Goal: Check status: Check status

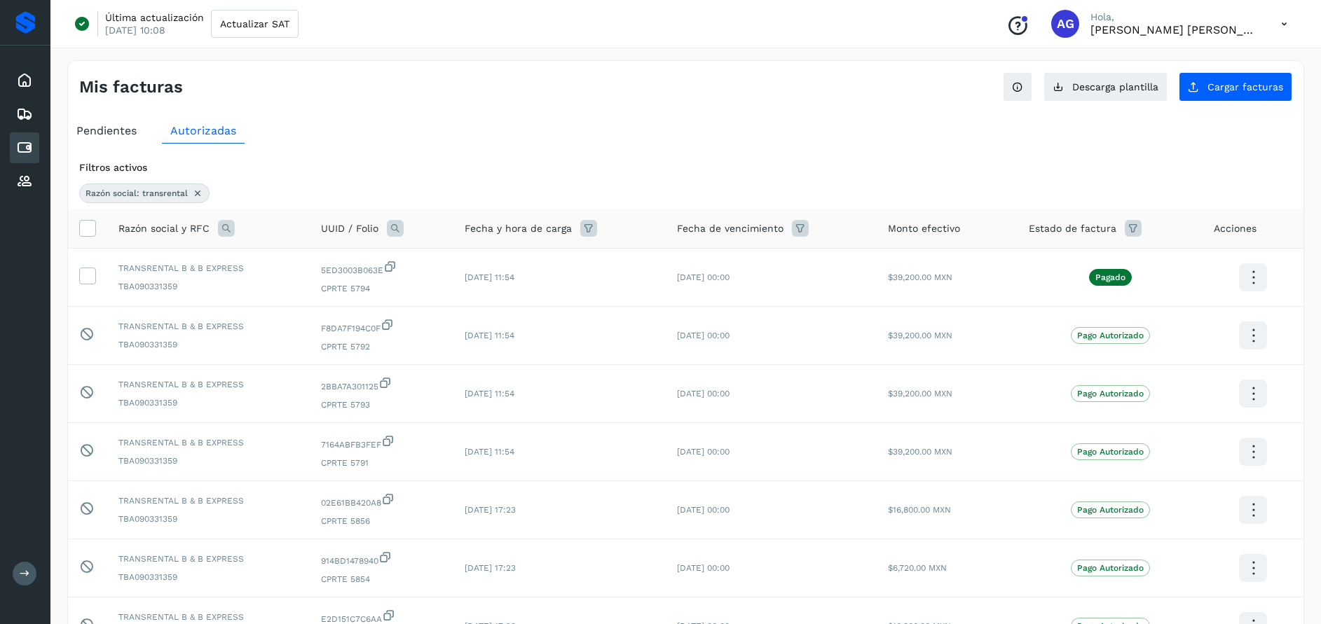
click at [28, 79] on icon at bounding box center [24, 80] width 17 height 17
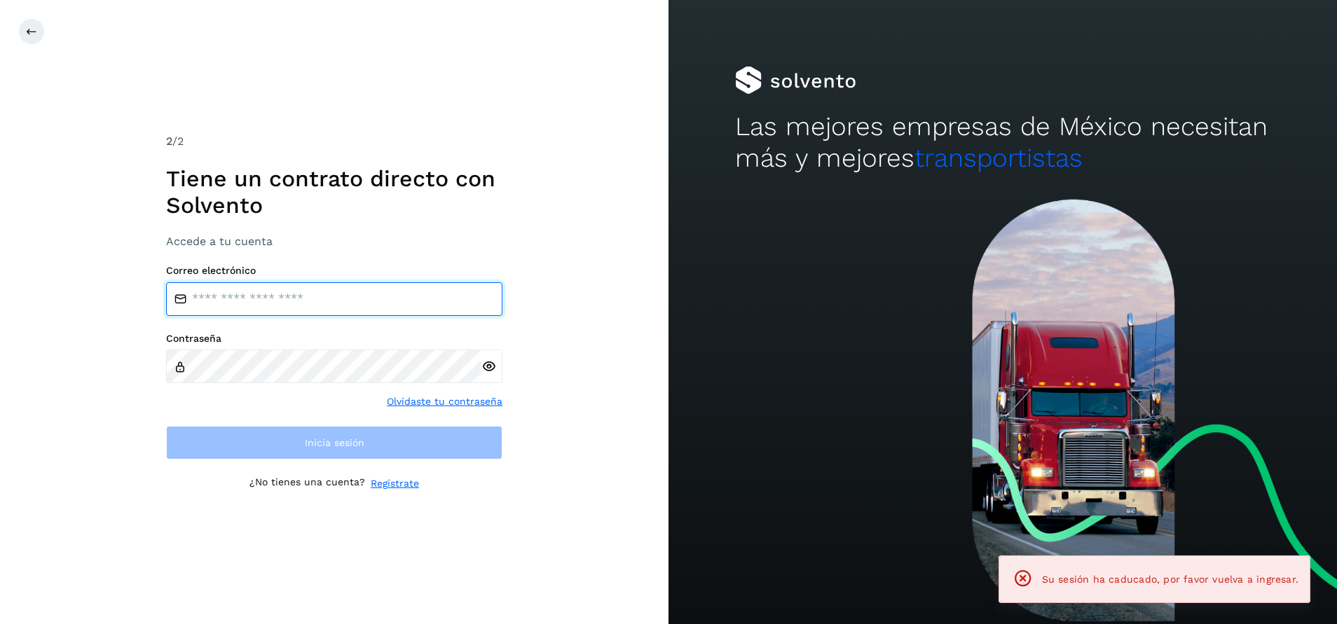
type input "**********"
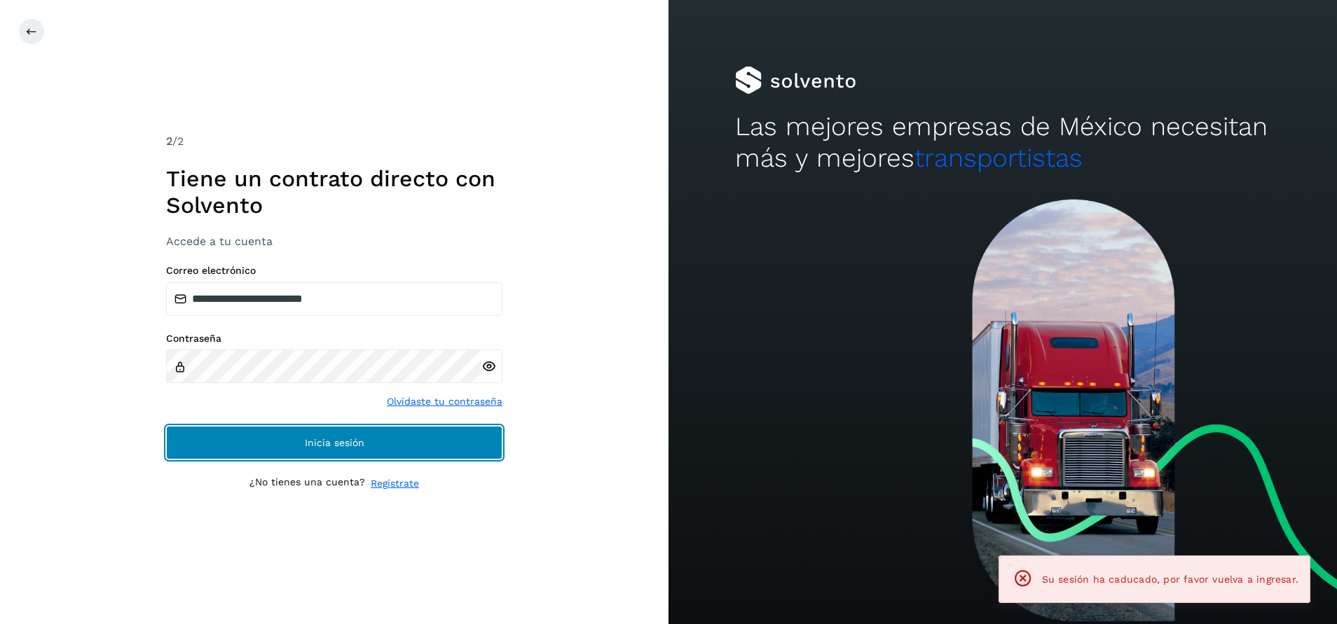
click at [415, 436] on button "Inicia sesión" at bounding box center [334, 443] width 336 height 34
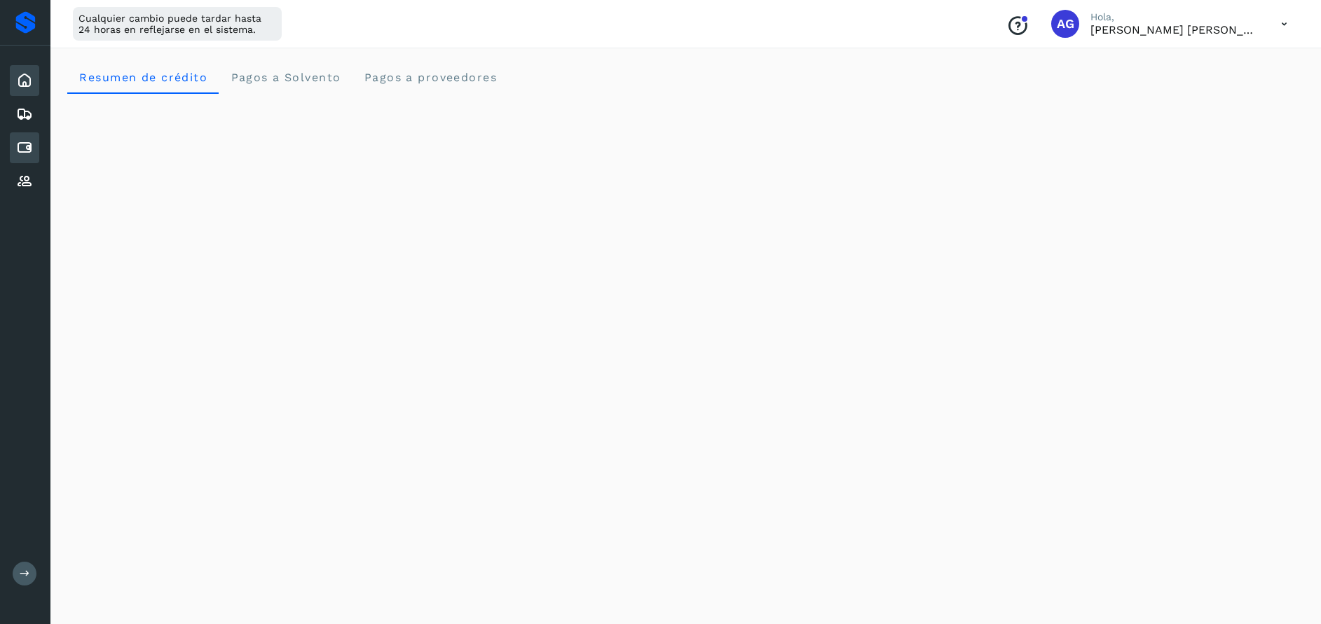
click at [29, 147] on icon at bounding box center [24, 147] width 17 height 17
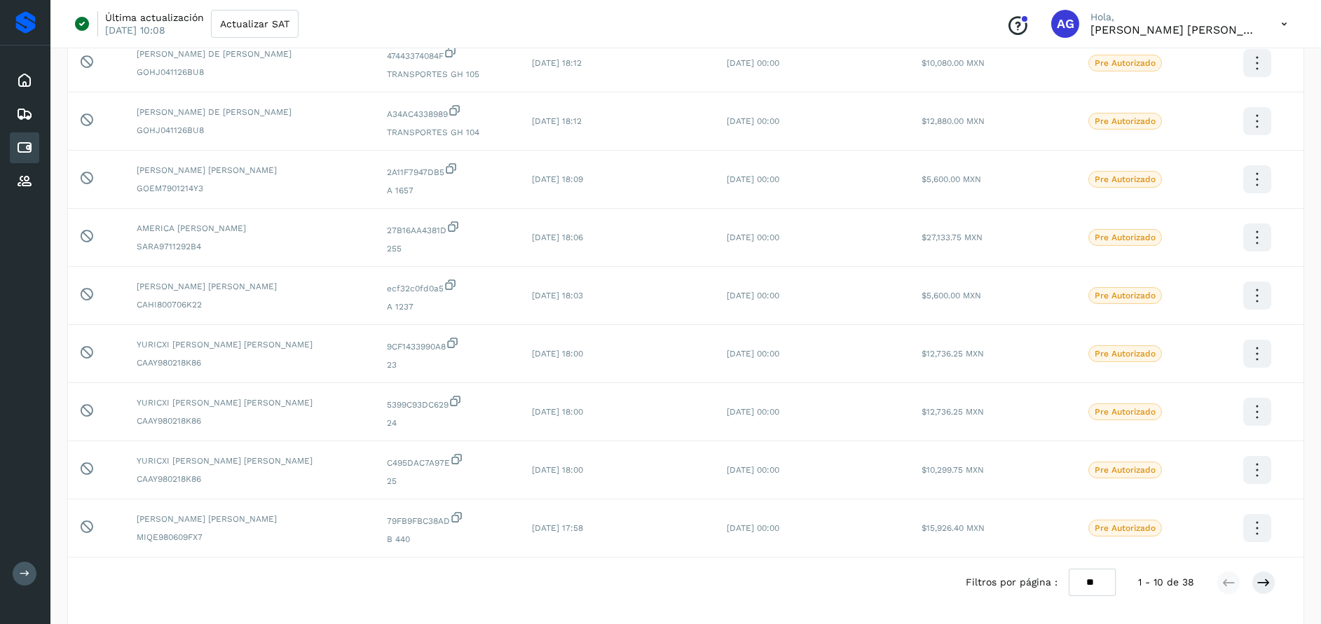
scroll to position [236, 0]
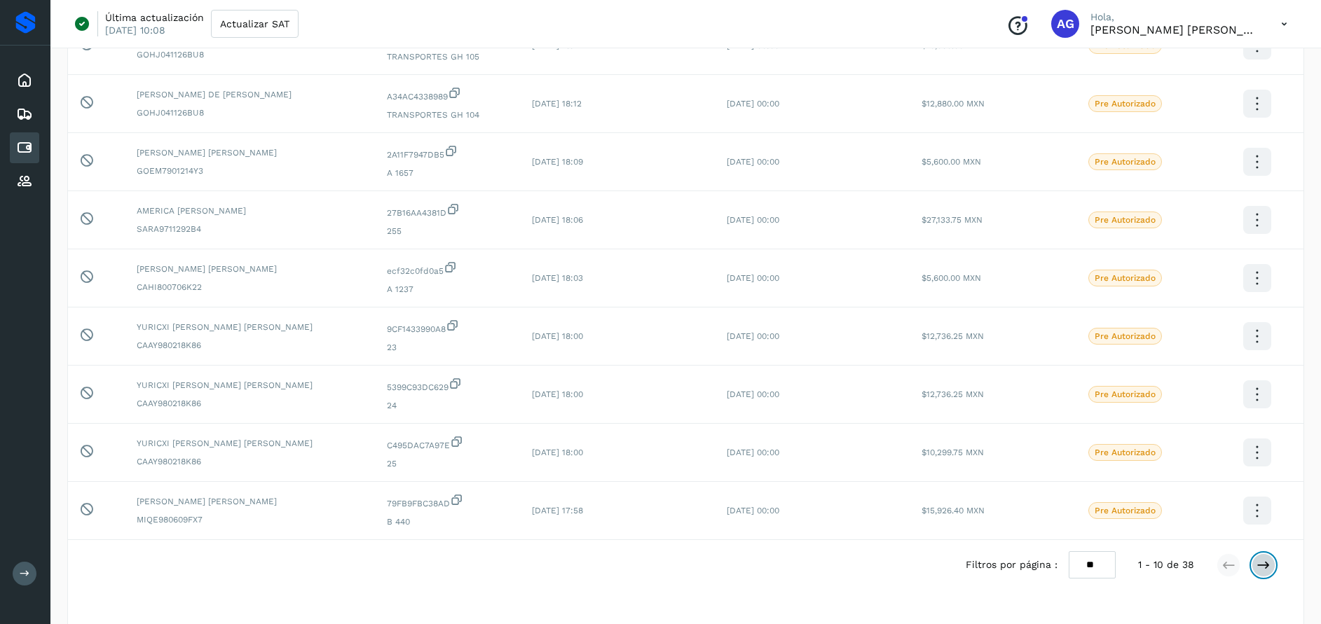
click at [1266, 565] on icon at bounding box center [1263, 565] width 14 height 14
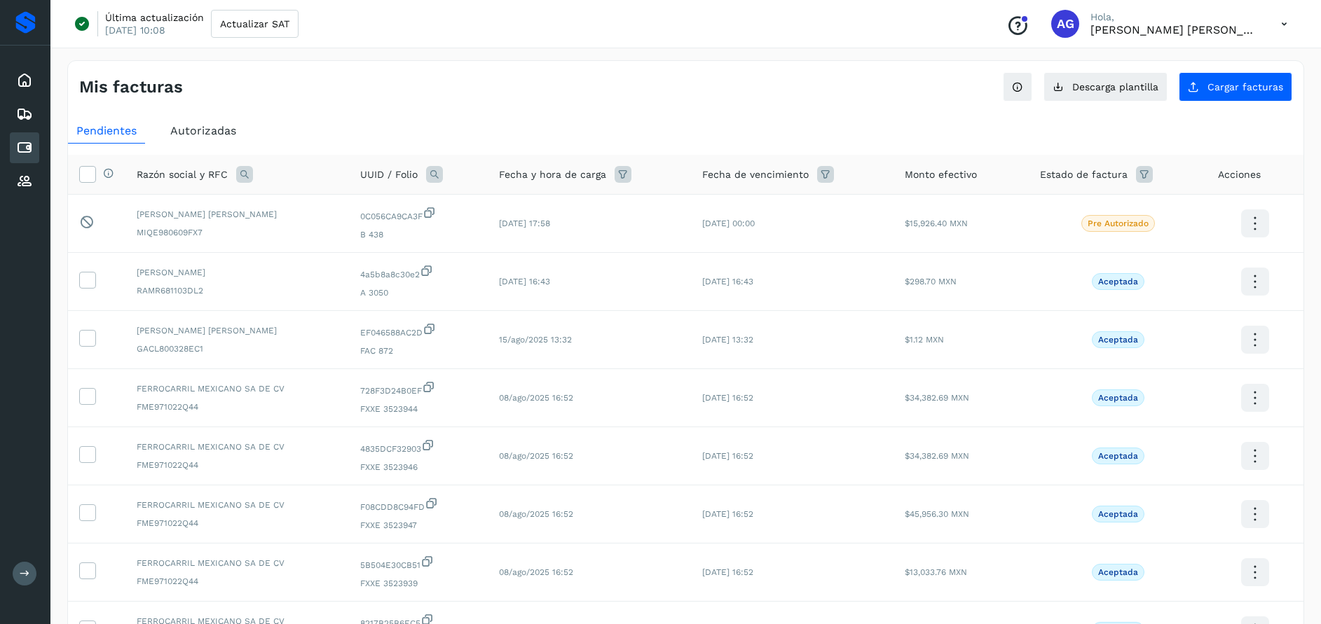
click at [184, 121] on div "Autorizadas" at bounding box center [203, 130] width 83 height 25
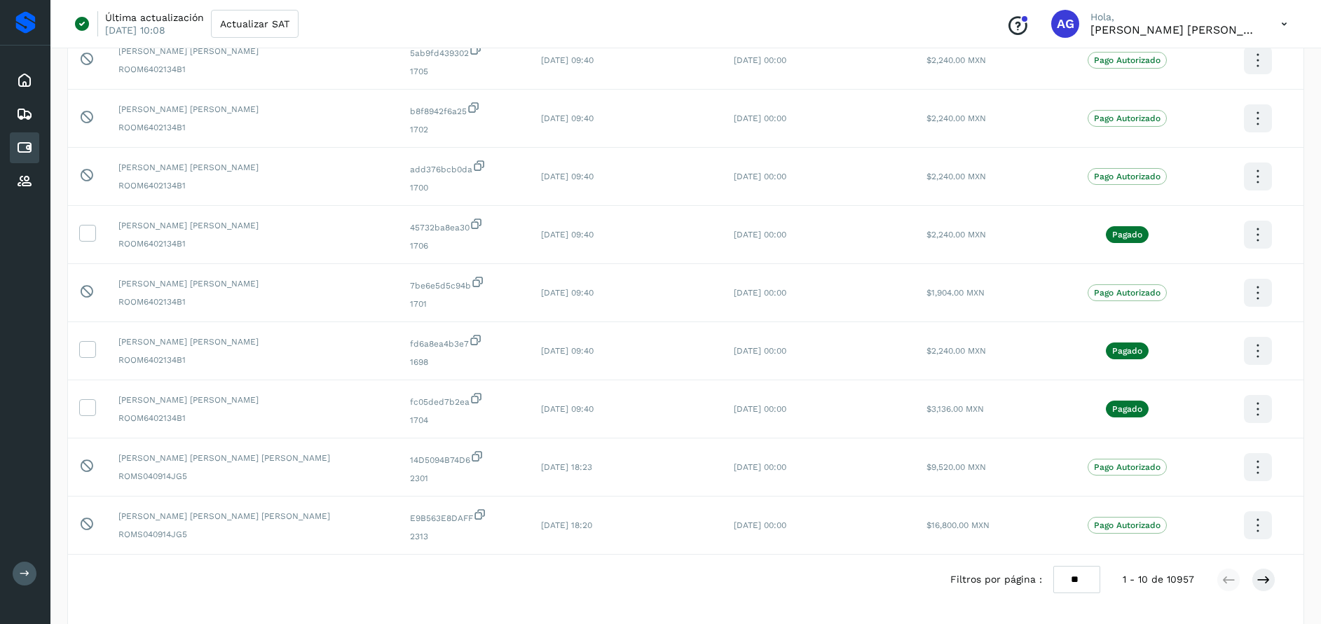
scroll to position [226, 0]
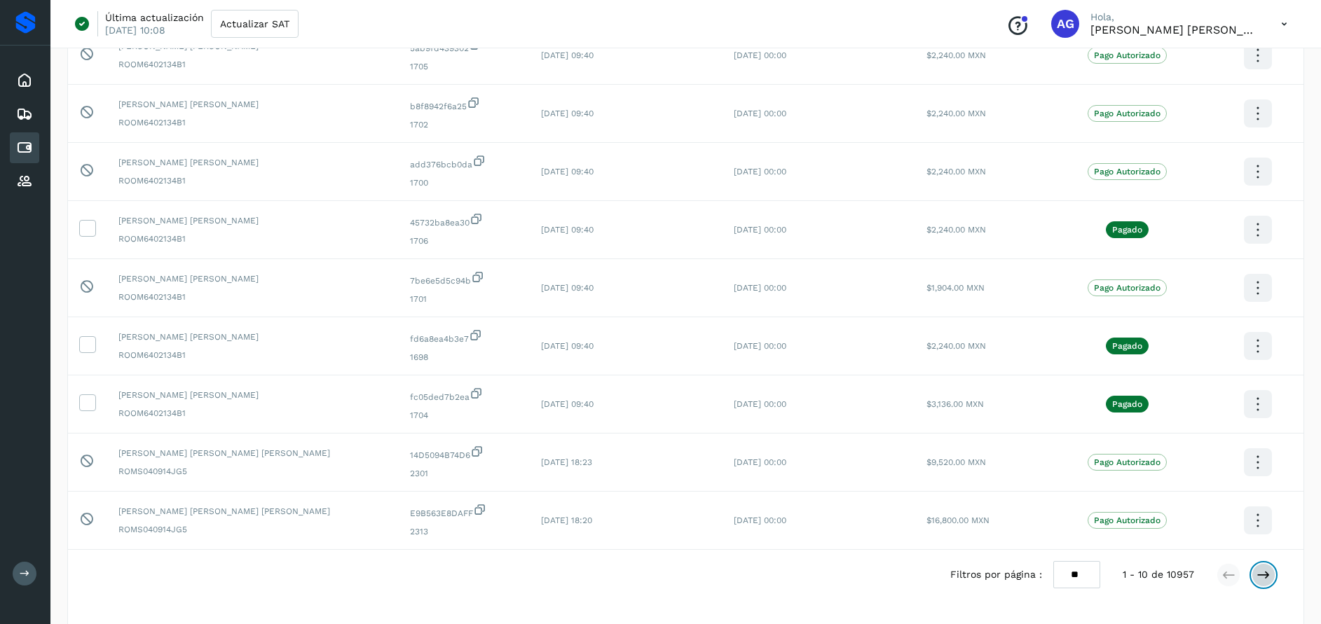
click at [1270, 578] on icon at bounding box center [1263, 575] width 14 height 14
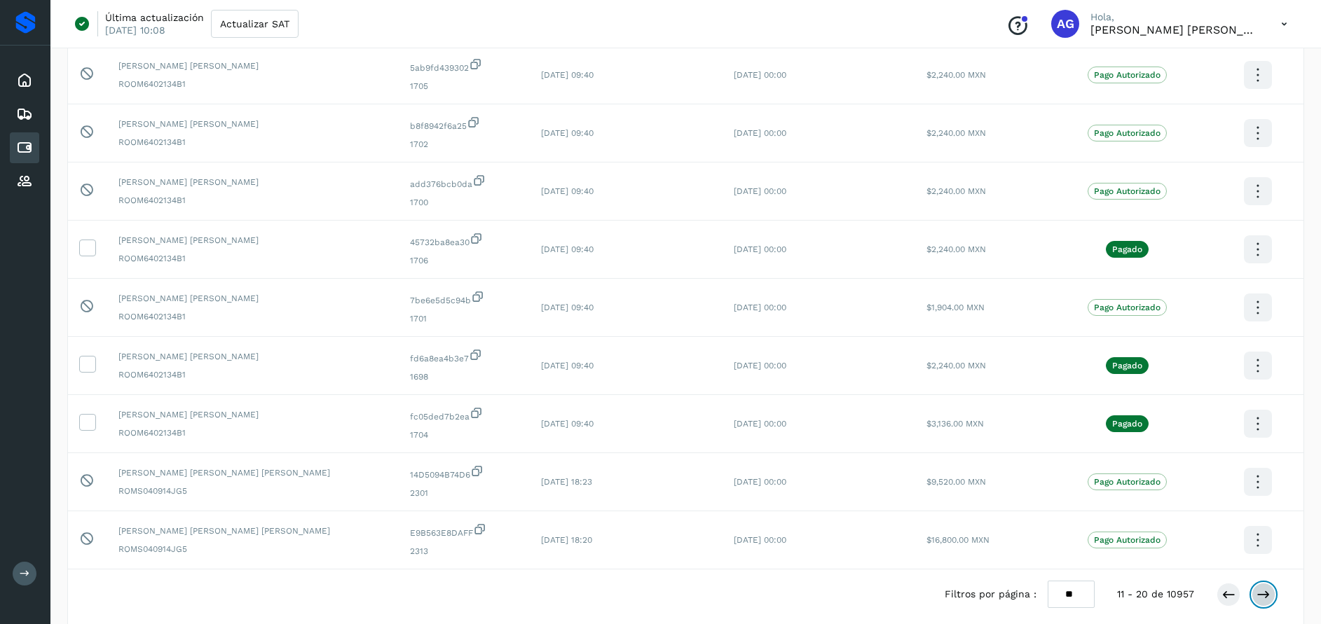
scroll to position [208, 0]
click at [1264, 591] on icon at bounding box center [1263, 593] width 14 height 14
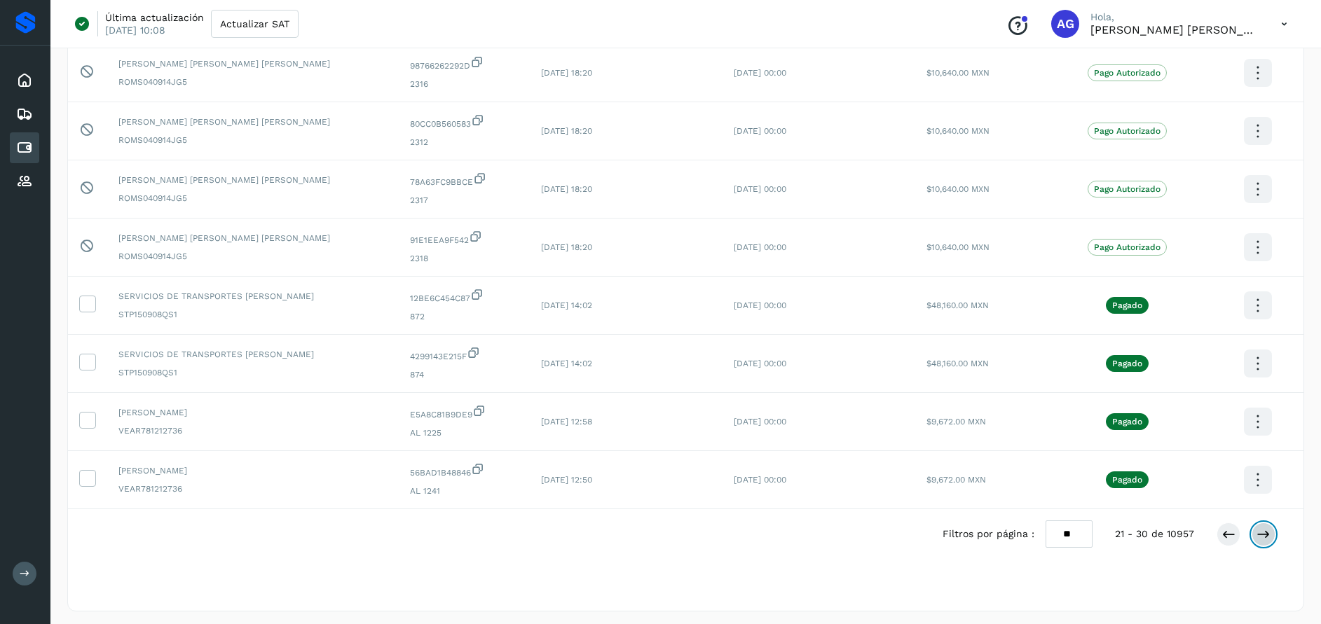
scroll to position [271, 0]
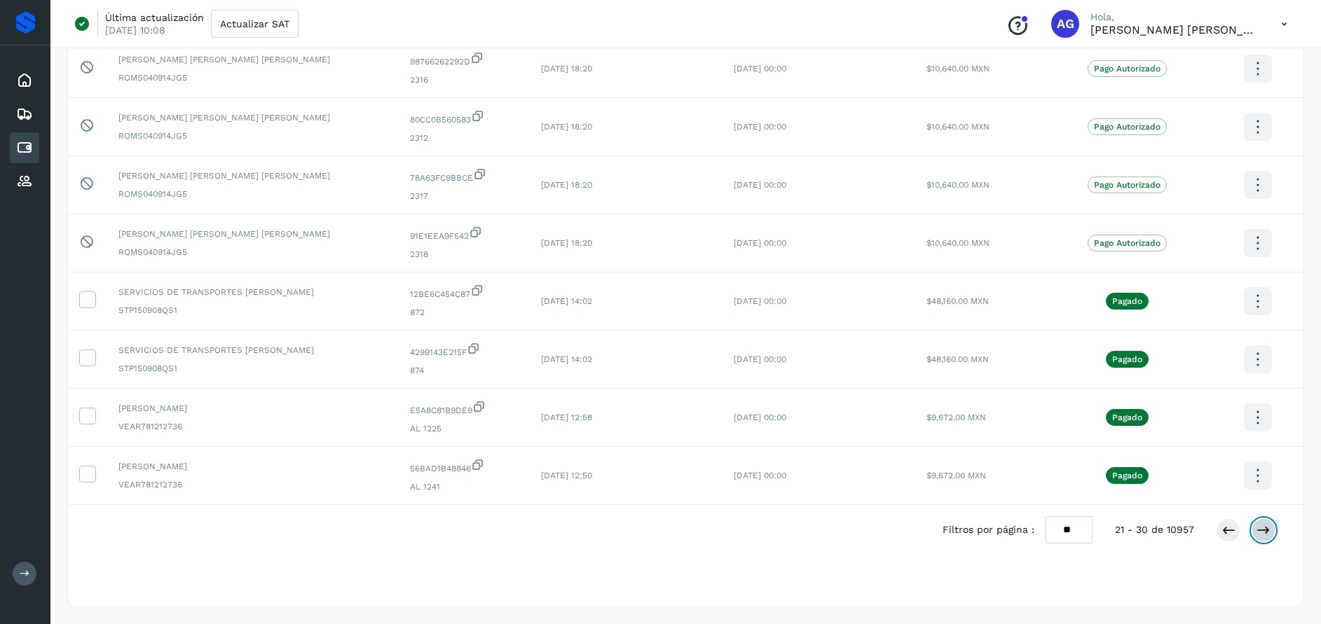
click at [1261, 531] on icon at bounding box center [1263, 530] width 14 height 14
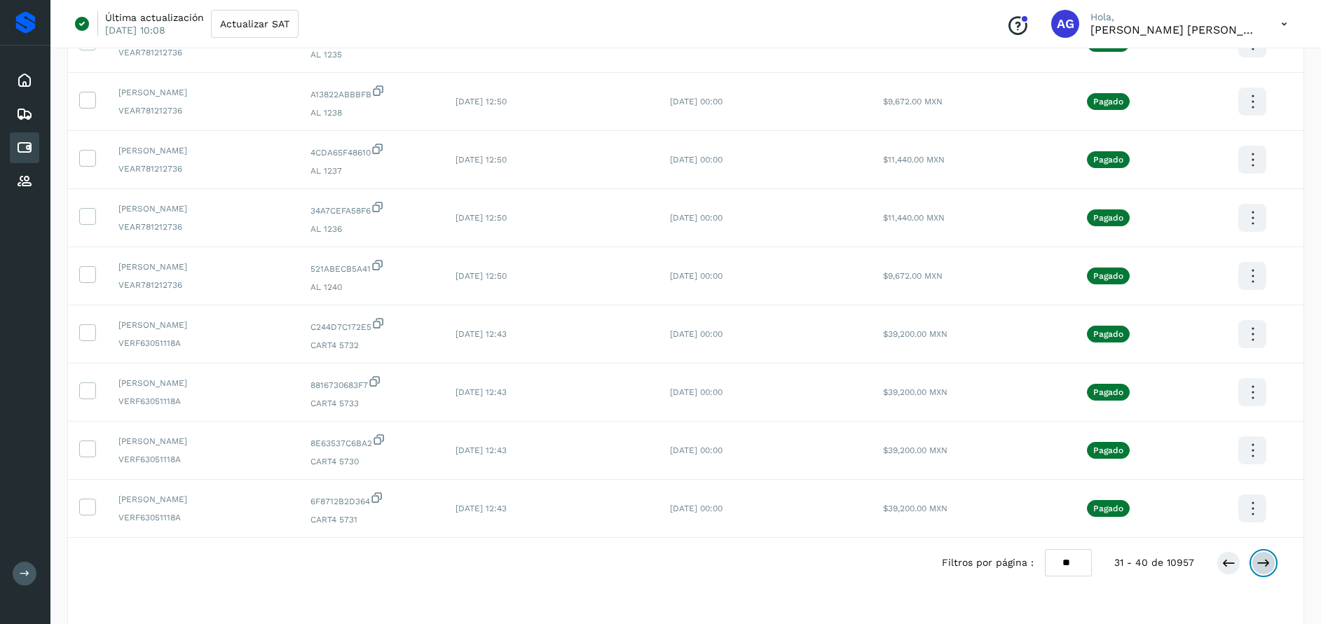
scroll to position [250, 0]
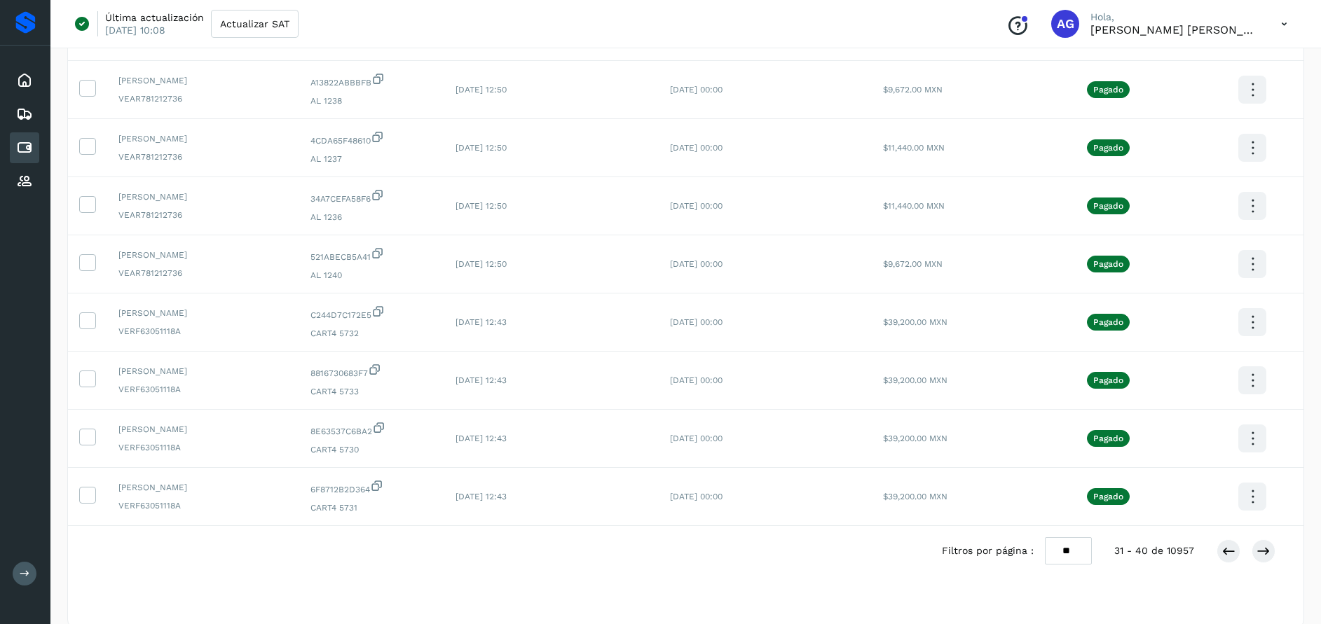
click at [1251, 554] on div at bounding box center [1245, 551] width 59 height 24
click at [1267, 555] on icon at bounding box center [1263, 551] width 14 height 14
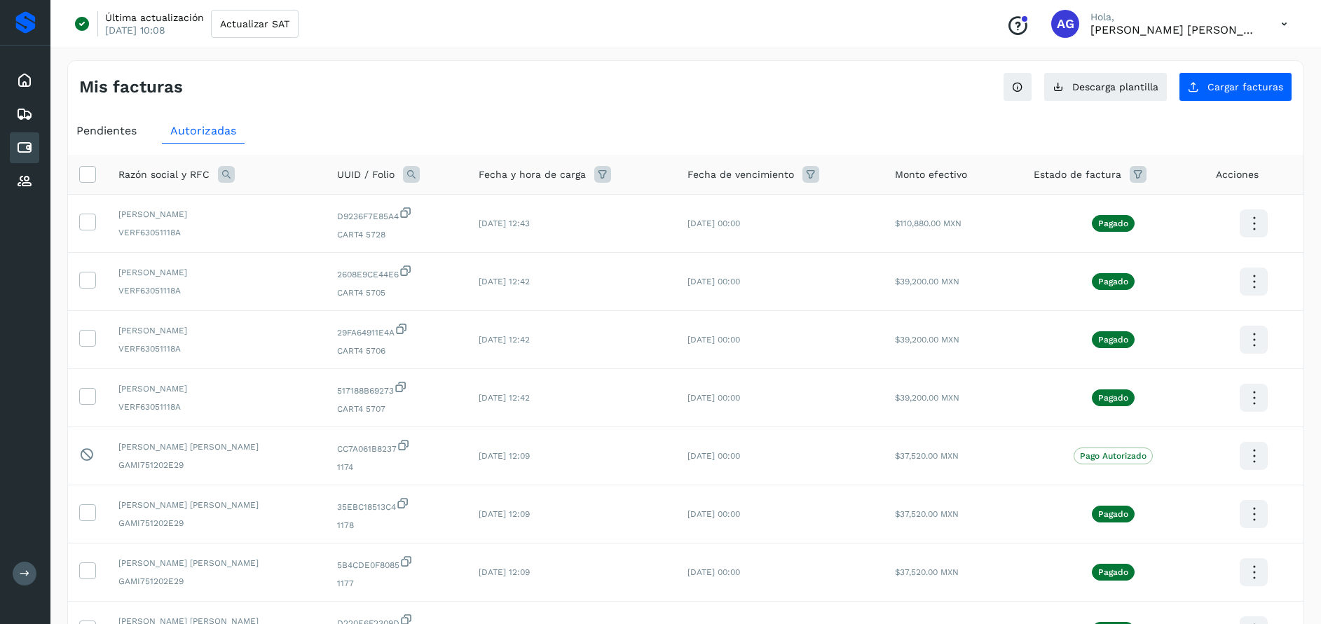
click at [231, 177] on icon at bounding box center [226, 174] width 17 height 17
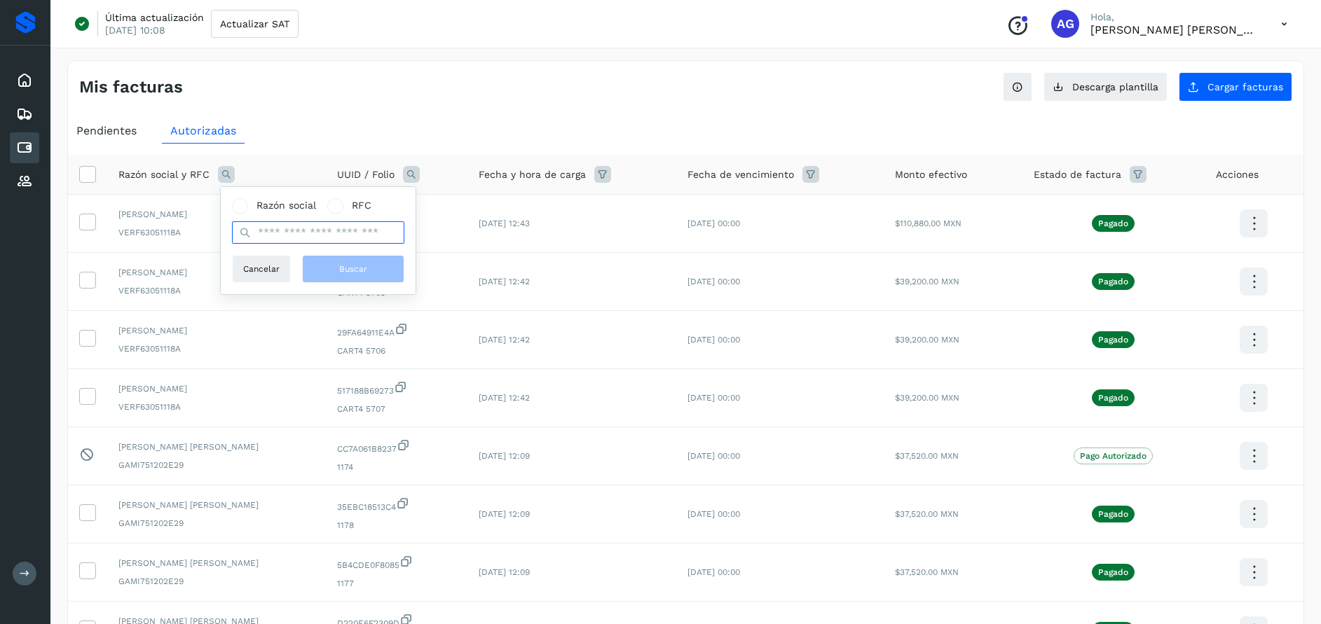
click at [263, 230] on input "text" at bounding box center [318, 232] width 172 height 22
type input "**********"
click at [350, 268] on span "Buscar" at bounding box center [353, 269] width 28 height 13
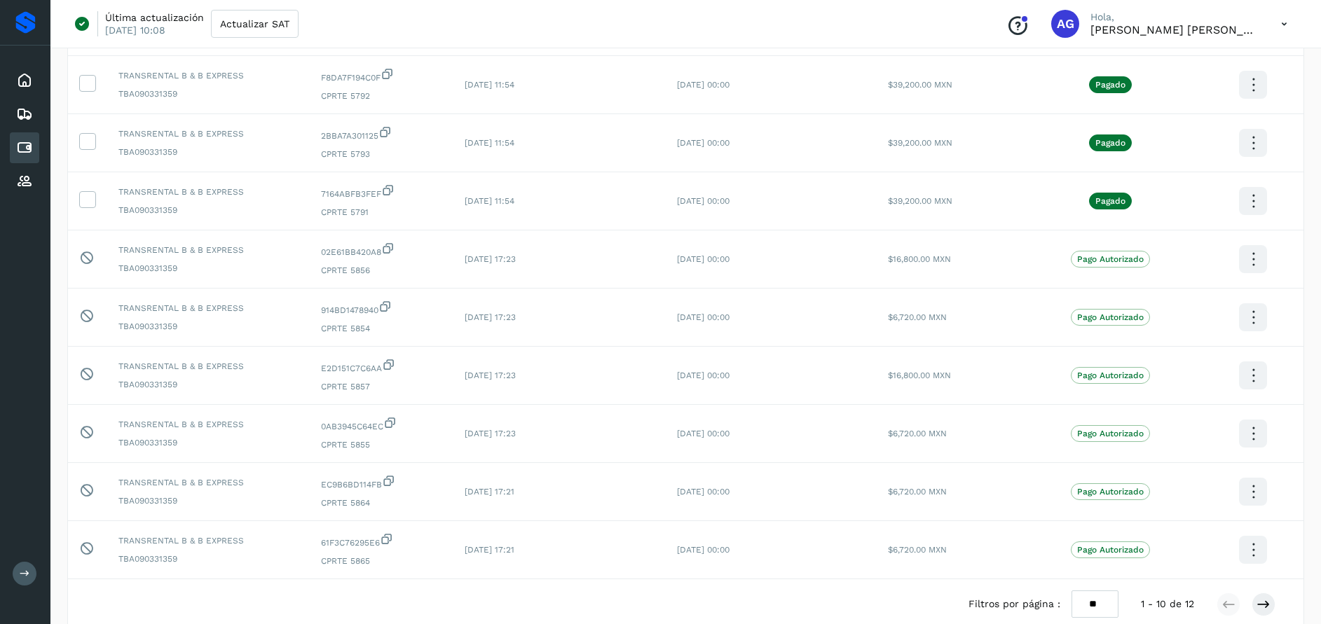
scroll to position [257, 0]
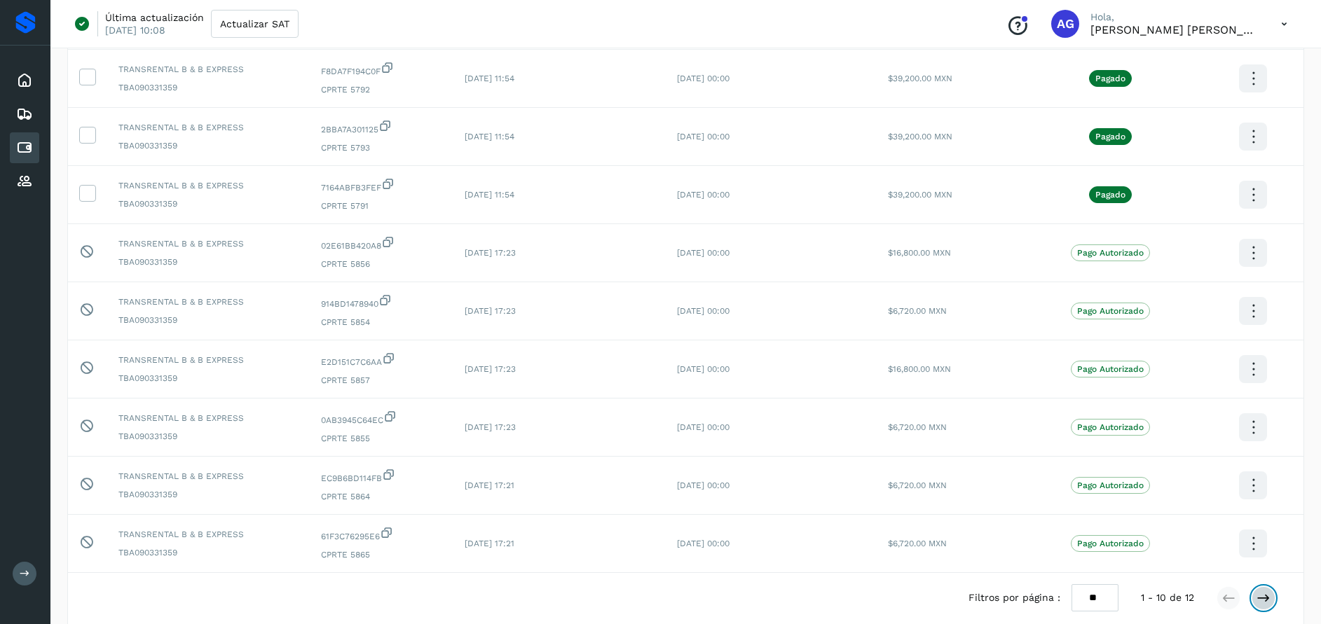
click at [1259, 596] on icon at bounding box center [1263, 598] width 14 height 14
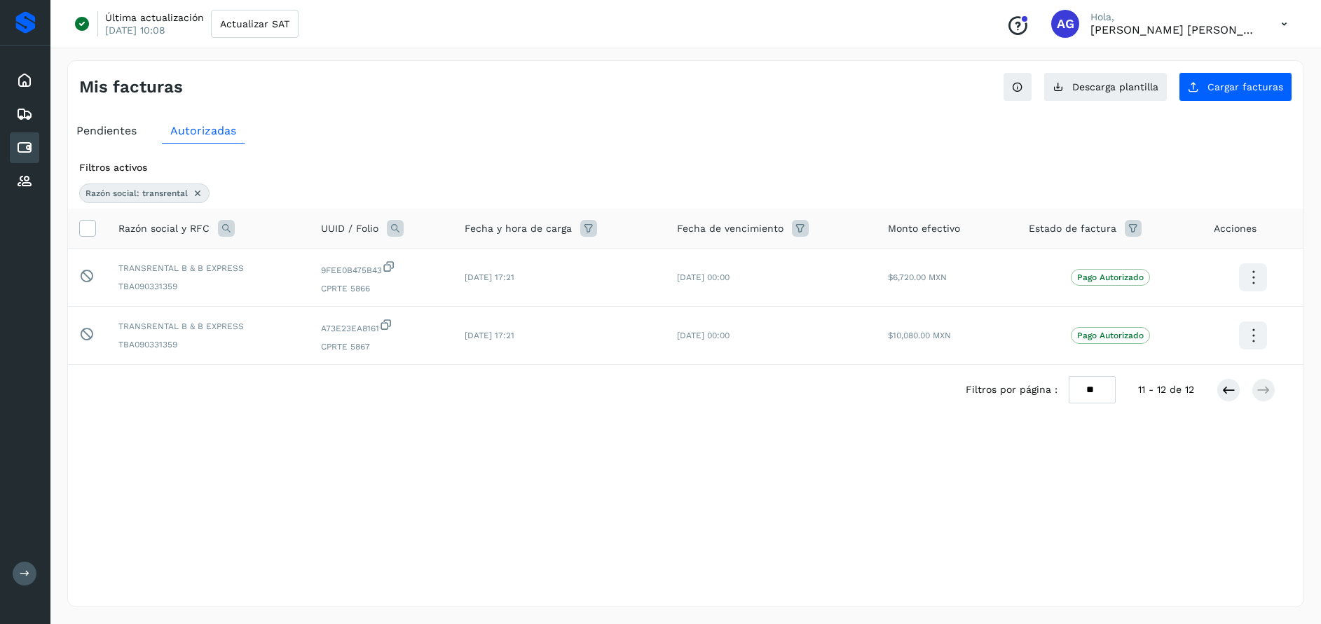
scroll to position [0, 0]
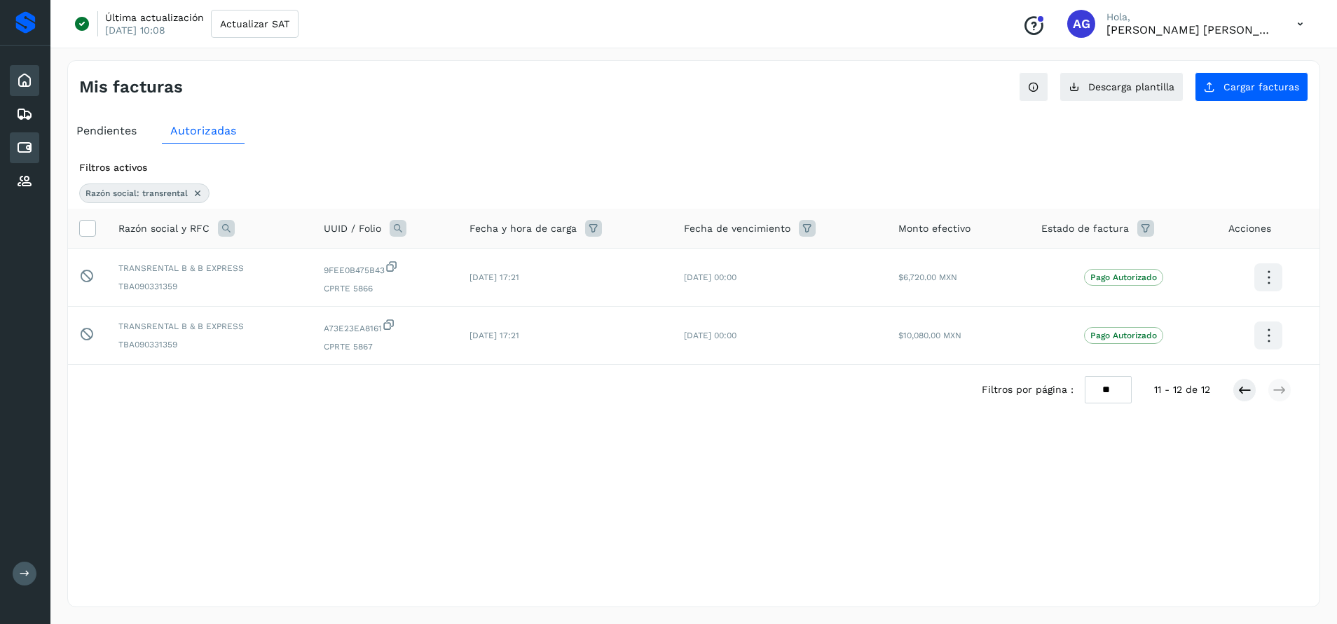
click at [23, 78] on icon at bounding box center [24, 80] width 17 height 17
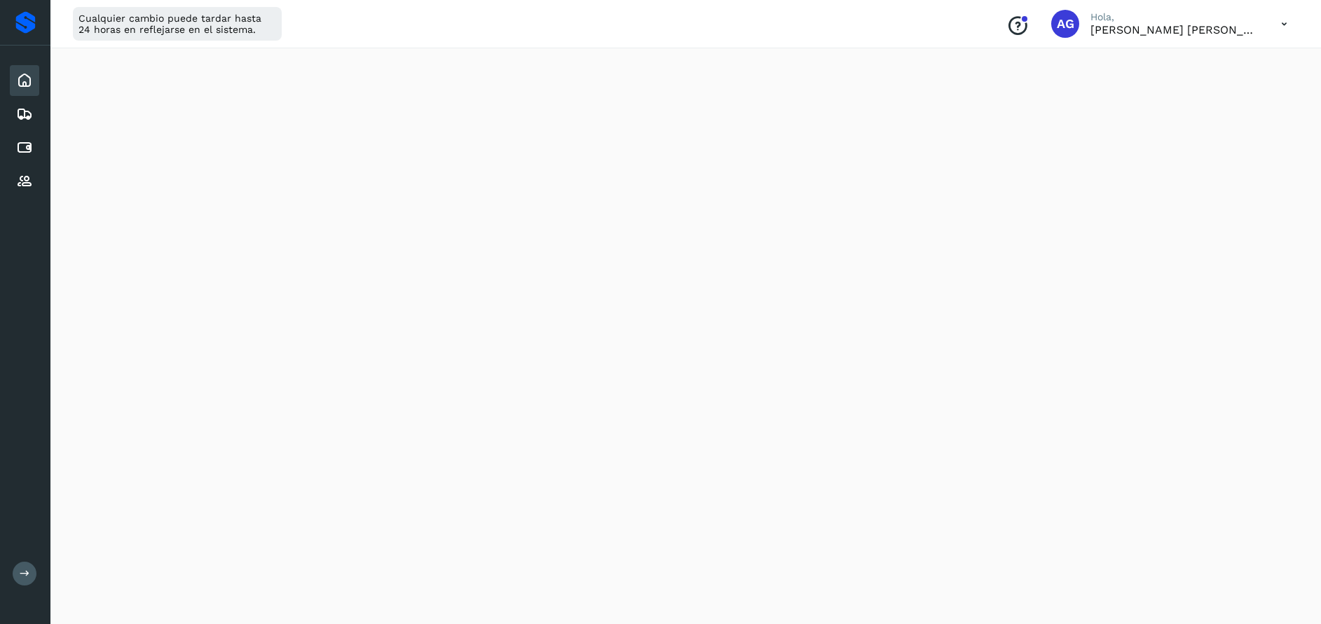
scroll to position [152, 0]
click at [21, 156] on div "Cuentas por pagar" at bounding box center [24, 147] width 29 height 31
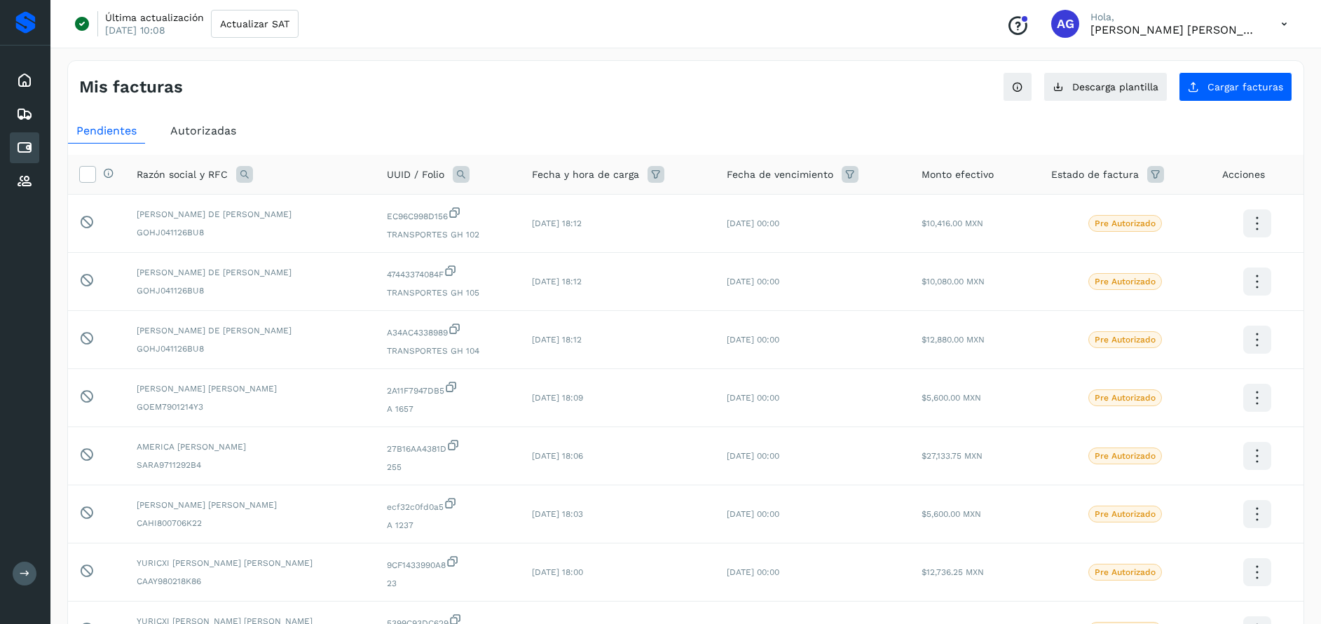
click at [206, 135] on span "Autorizadas" at bounding box center [203, 130] width 66 height 13
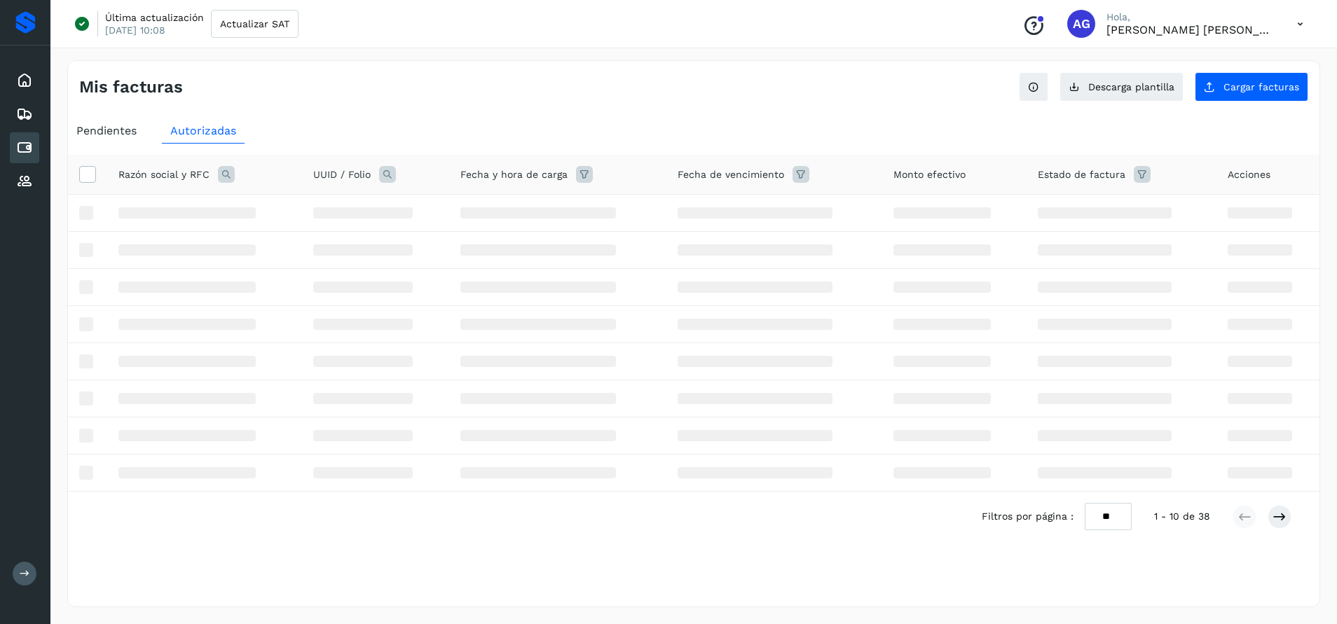
click at [230, 177] on icon at bounding box center [226, 174] width 17 height 17
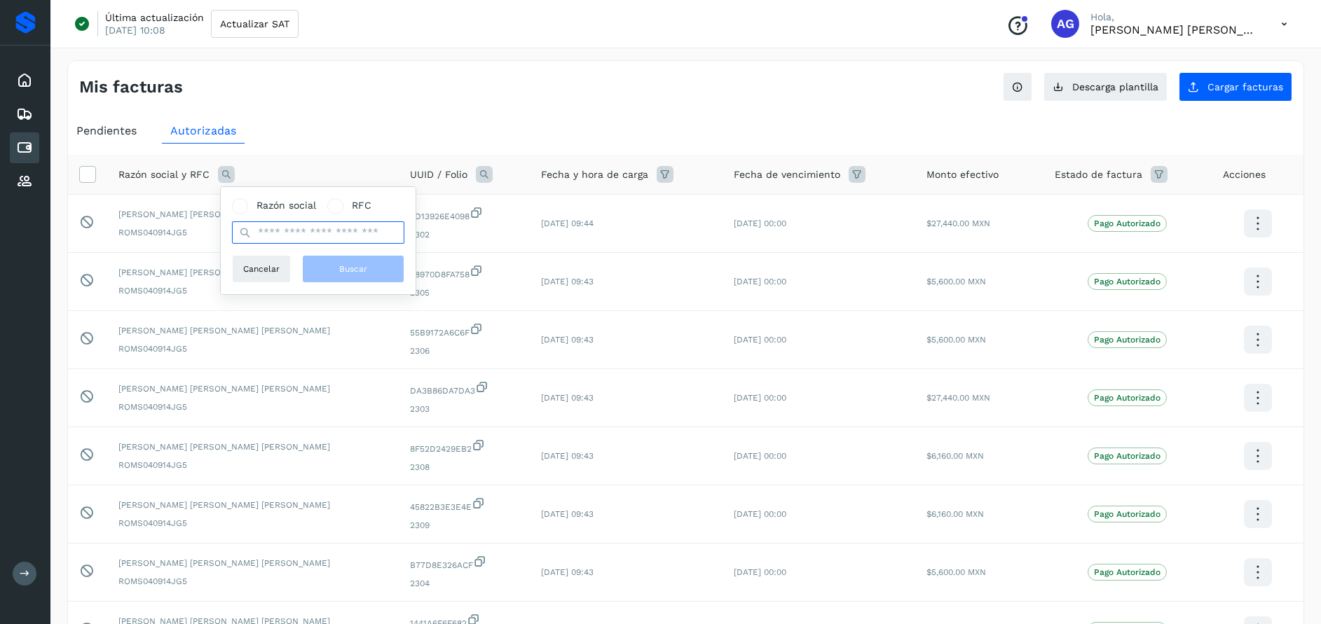
click at [339, 228] on input "text" at bounding box center [318, 232] width 172 height 22
type input "**********"
click at [356, 268] on span "Buscar" at bounding box center [353, 269] width 28 height 13
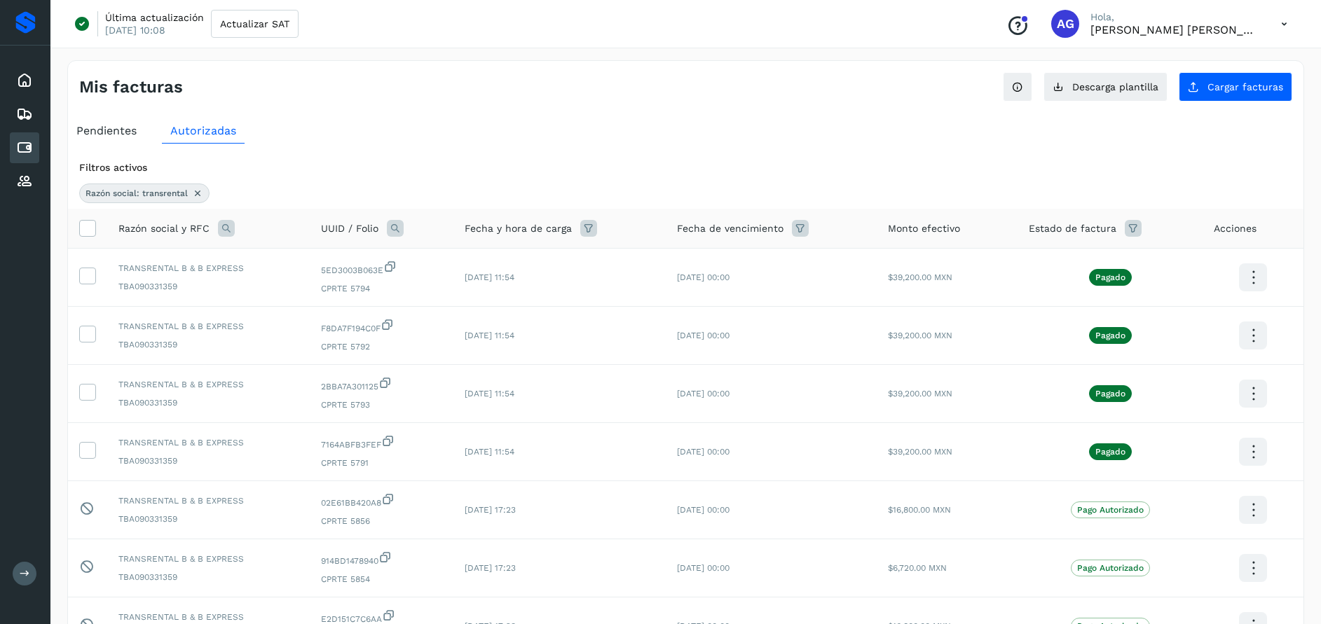
scroll to position [42, 0]
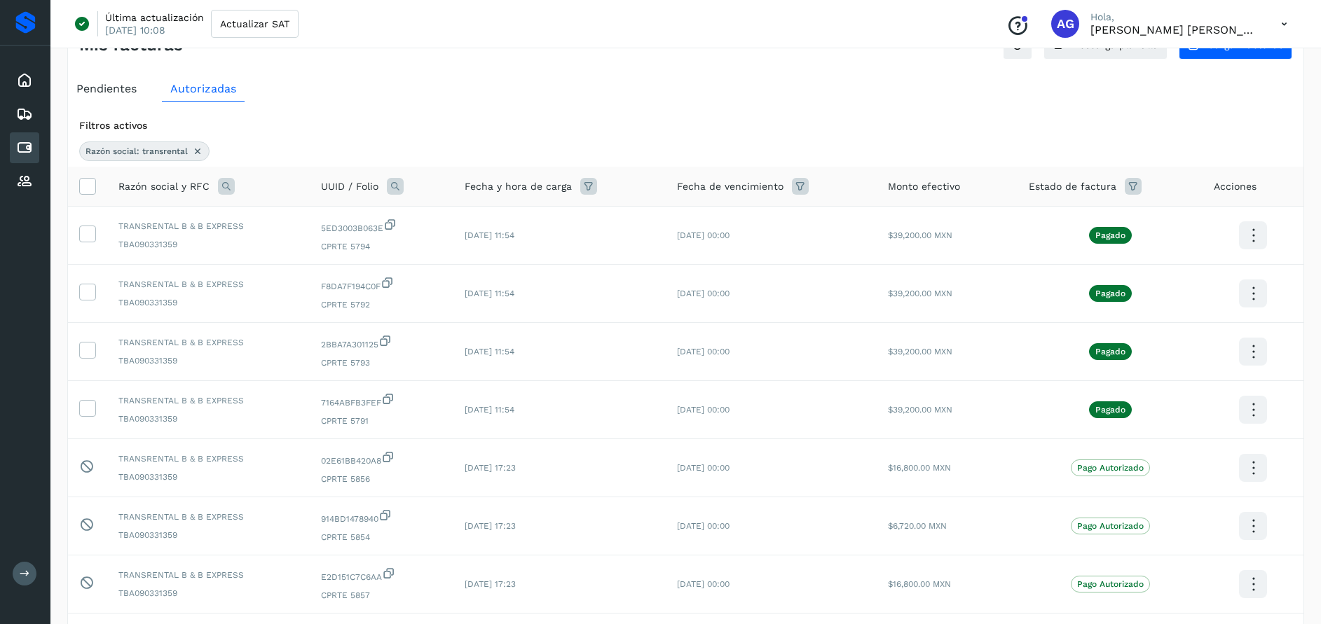
click at [1127, 184] on icon at bounding box center [1132, 186] width 17 height 17
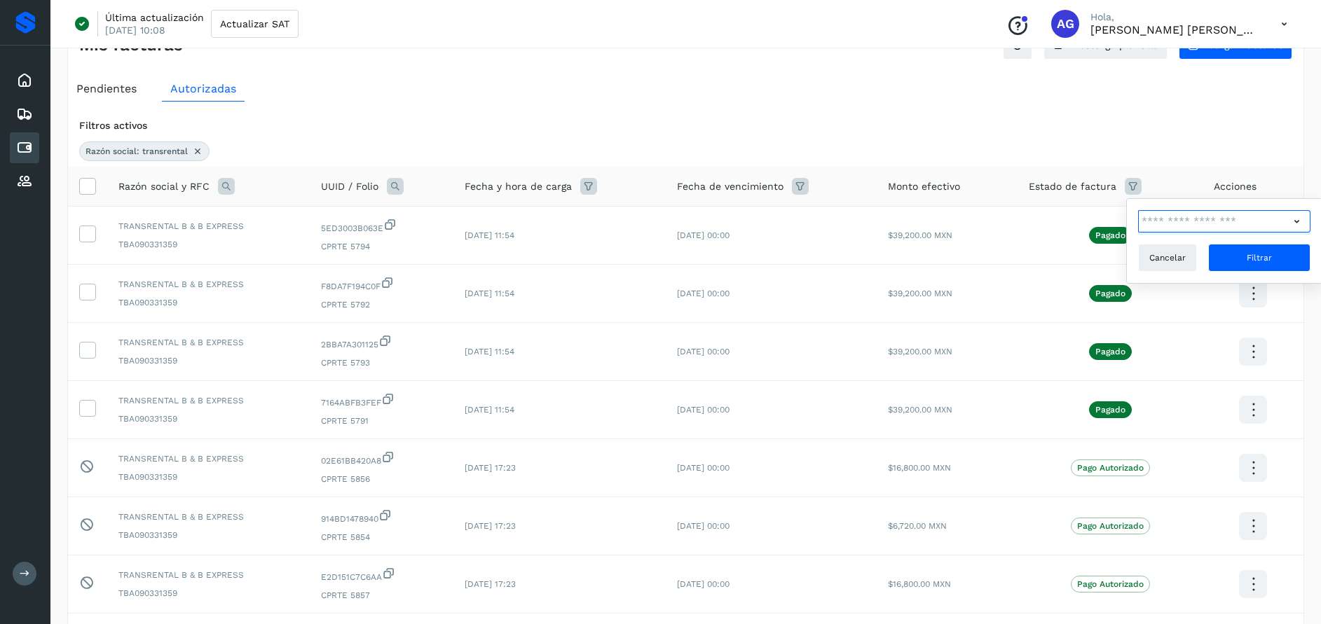
click at [1286, 215] on input "text" at bounding box center [1213, 221] width 151 height 22
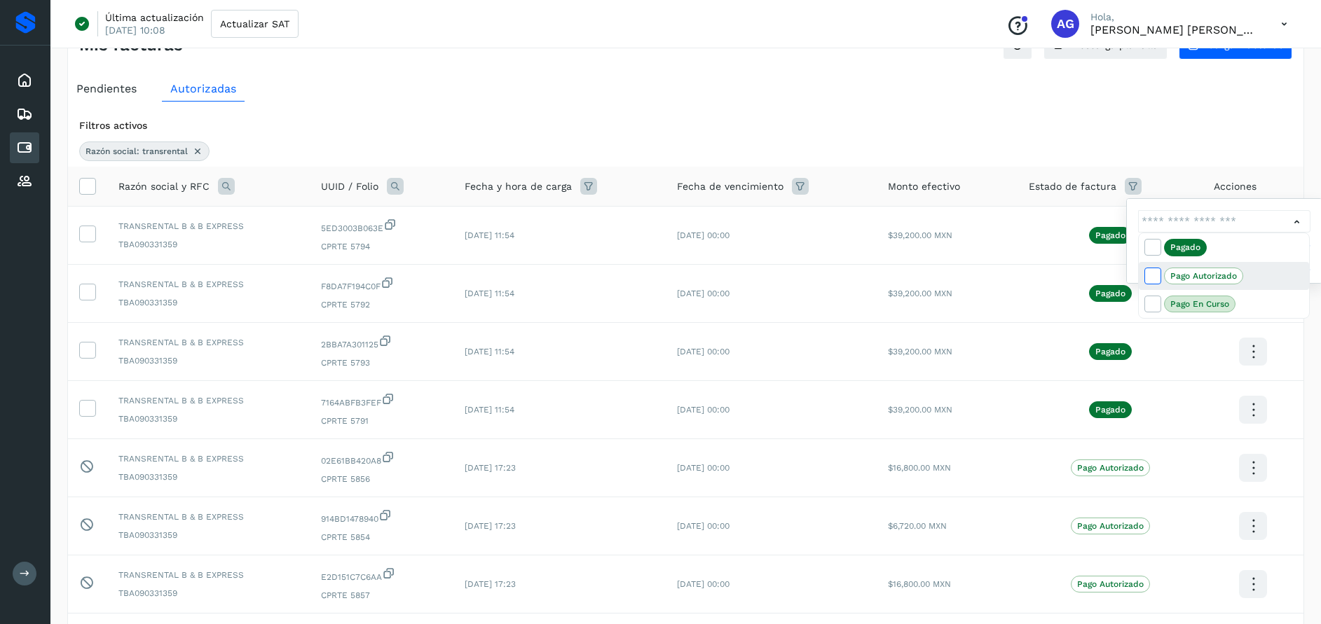
click at [1155, 275] on icon at bounding box center [1152, 275] width 14 height 14
type input "**********"
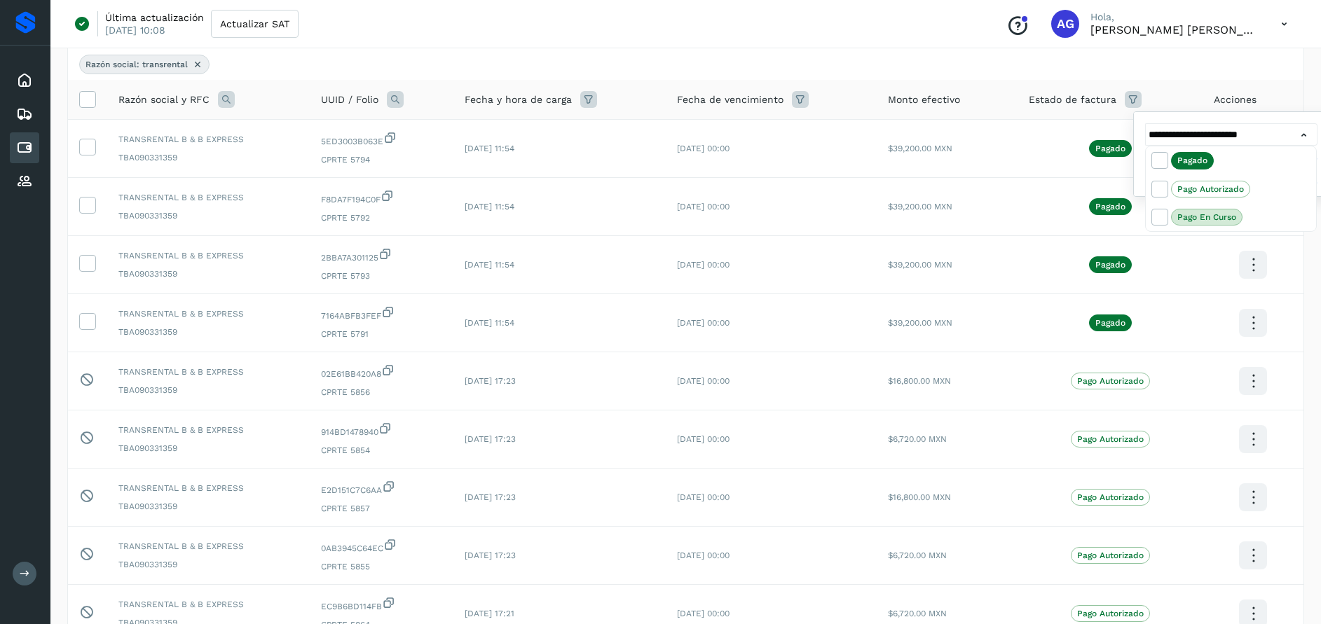
scroll to position [130, 0]
click at [1204, 191] on p "Pago Autorizado" at bounding box center [1210, 189] width 67 height 10
click at [1156, 184] on icon at bounding box center [1159, 188] width 14 height 14
click at [1158, 190] on icon at bounding box center [1159, 188] width 14 height 14
type input "**********"
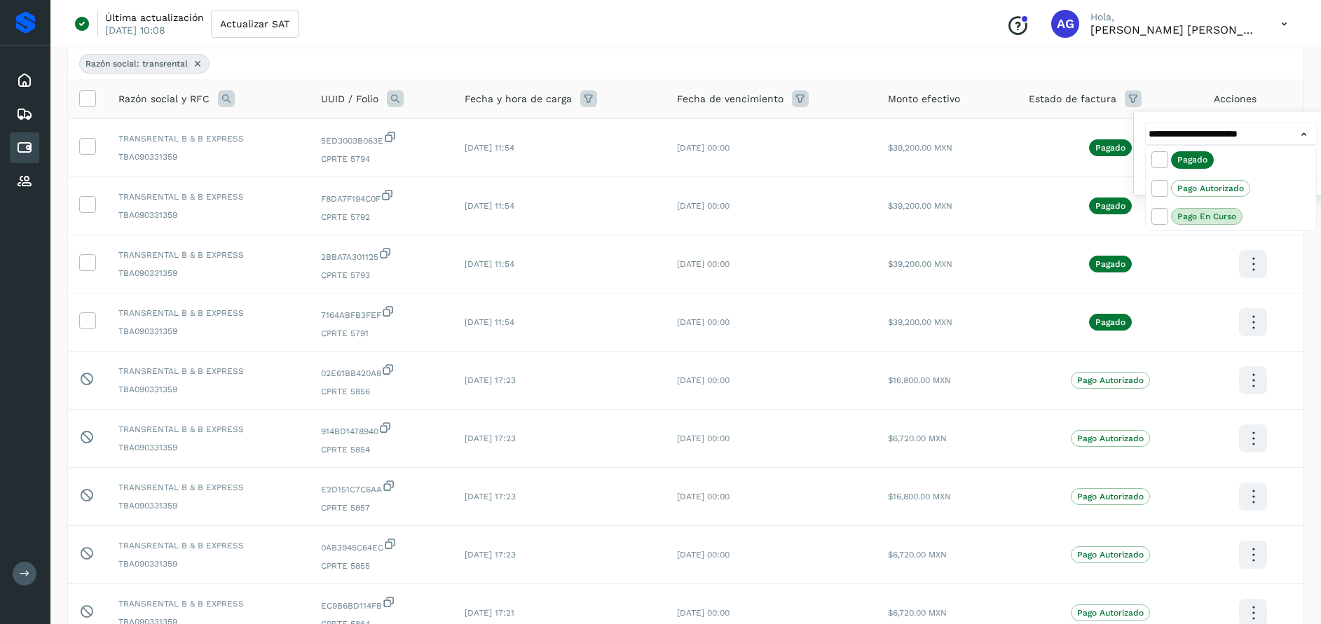
click at [1134, 97] on div at bounding box center [660, 312] width 1321 height 624
click at [1248, 174] on button "Filtrar" at bounding box center [1266, 170] width 102 height 28
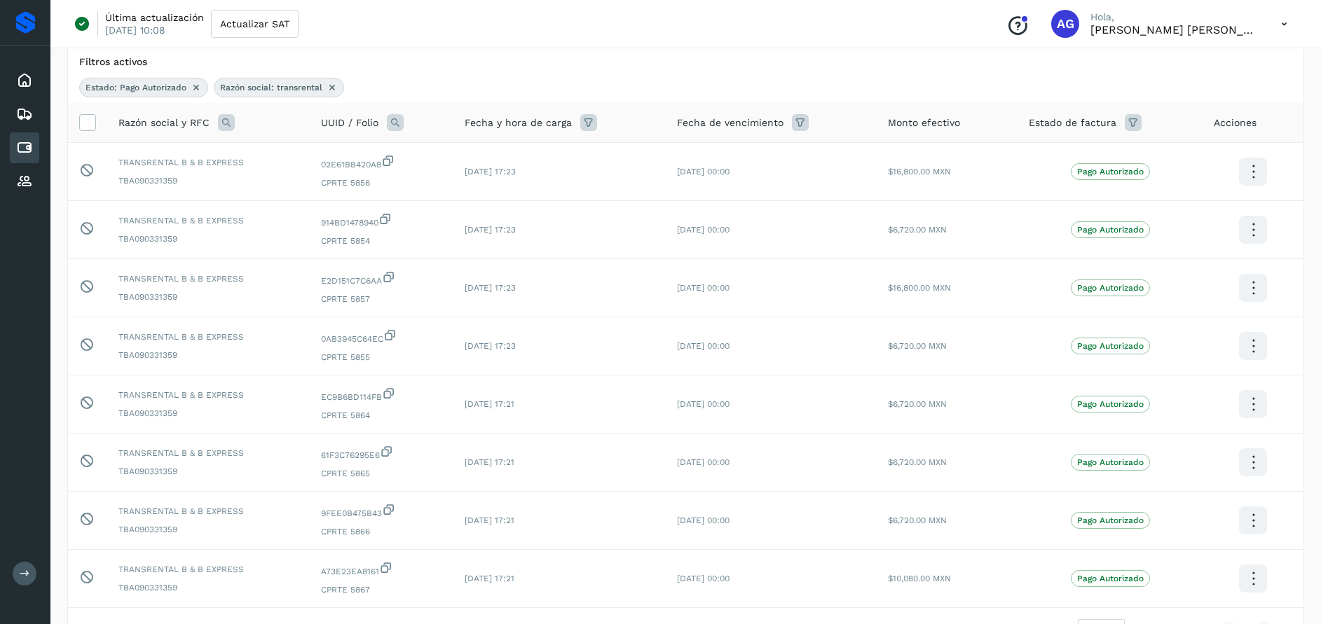
scroll to position [50, 0]
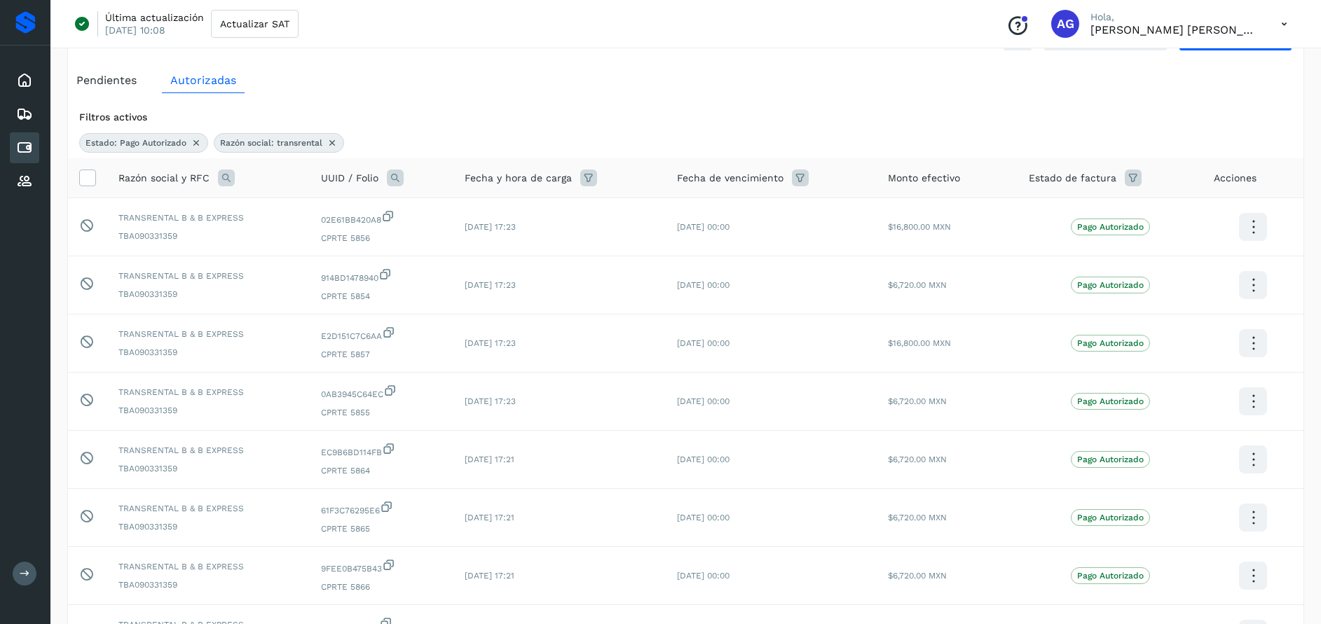
click at [1134, 174] on icon at bounding box center [1132, 178] width 17 height 17
click at [1299, 212] on icon at bounding box center [1296, 213] width 15 height 15
click at [1196, 236] on p "Pagado" at bounding box center [1185, 239] width 30 height 10
click at [1186, 237] on p "Pagado" at bounding box center [1185, 239] width 30 height 10
click at [1150, 235] on icon at bounding box center [1152, 238] width 14 height 14
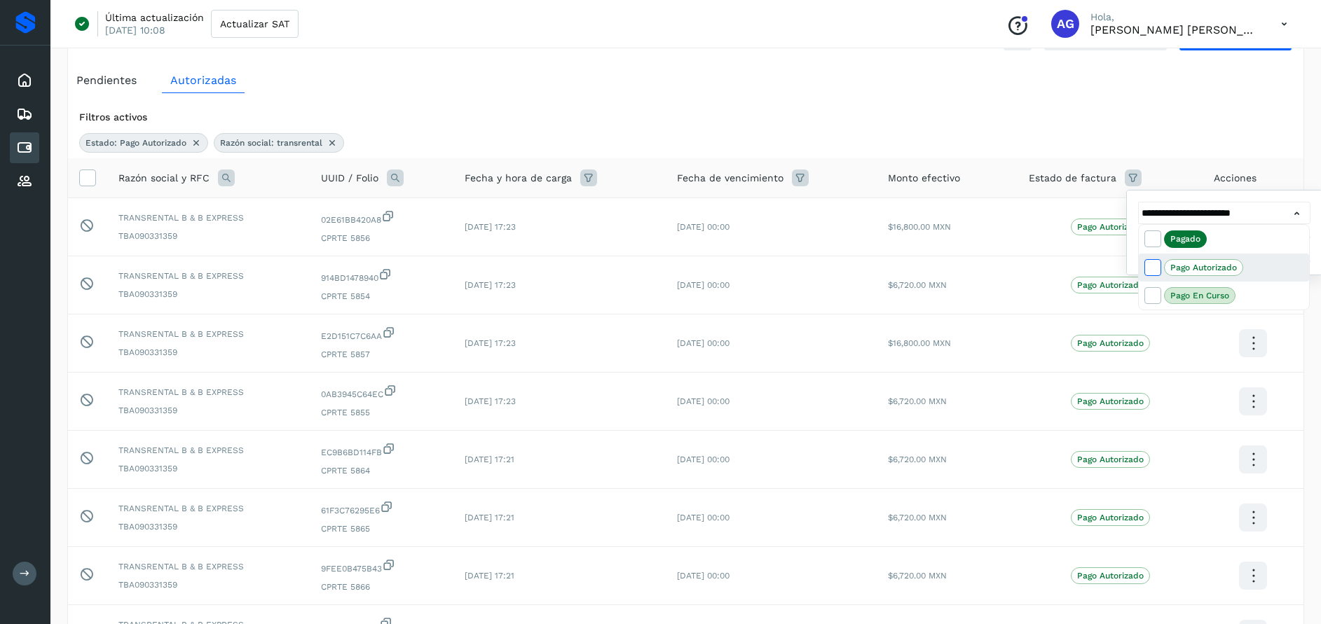
click at [1157, 271] on icon at bounding box center [1152, 267] width 14 height 14
type input "**********"
click at [1263, 211] on div at bounding box center [660, 312] width 1321 height 624
click at [1276, 243] on button "Filtrar" at bounding box center [1259, 249] width 102 height 28
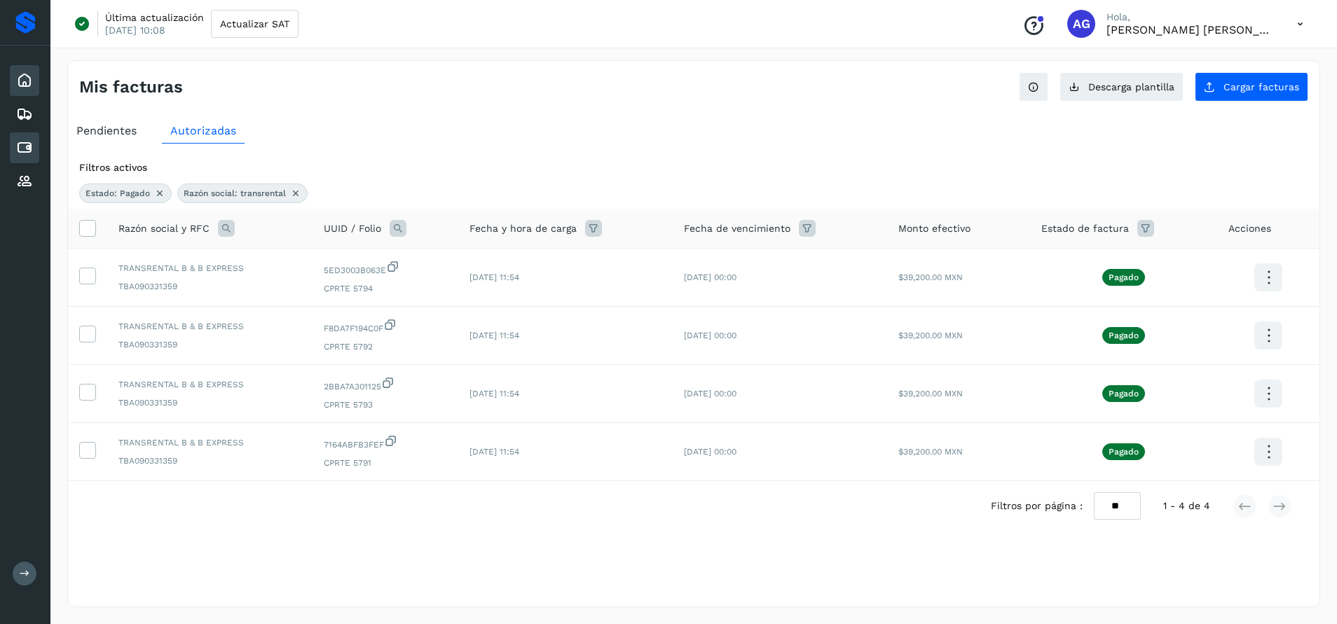
click at [19, 91] on div "Inicio" at bounding box center [24, 80] width 29 height 31
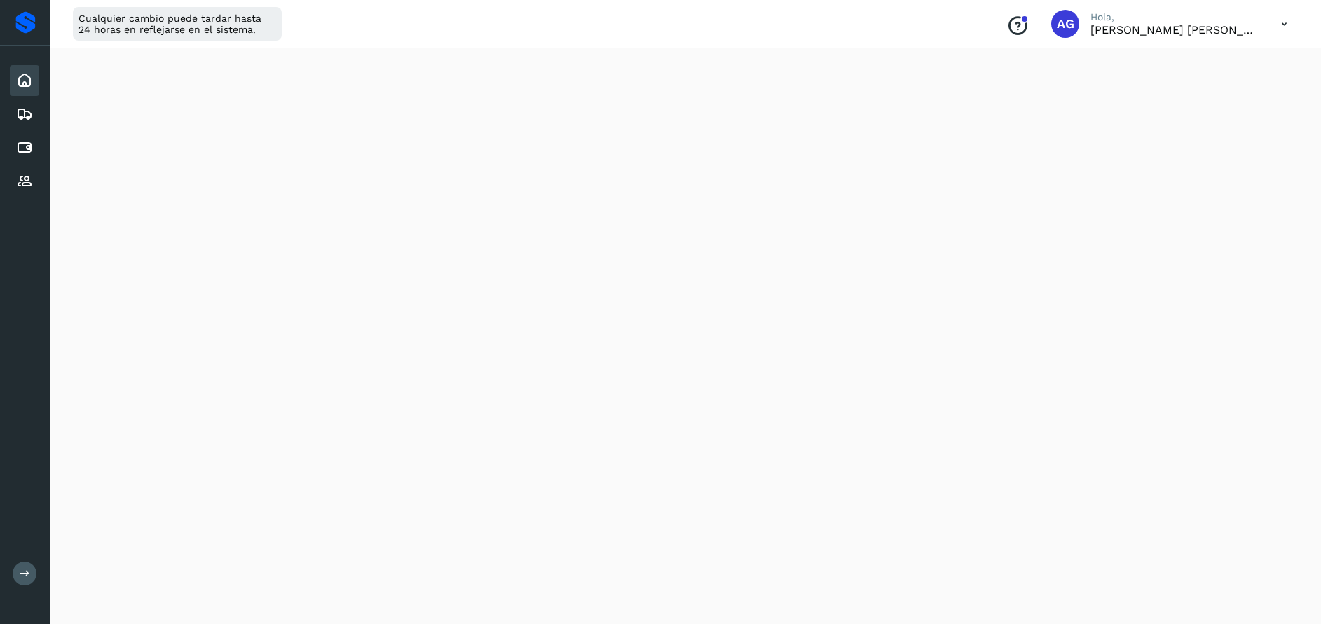
scroll to position [731, 0]
